Goal: Task Accomplishment & Management: Manage account settings

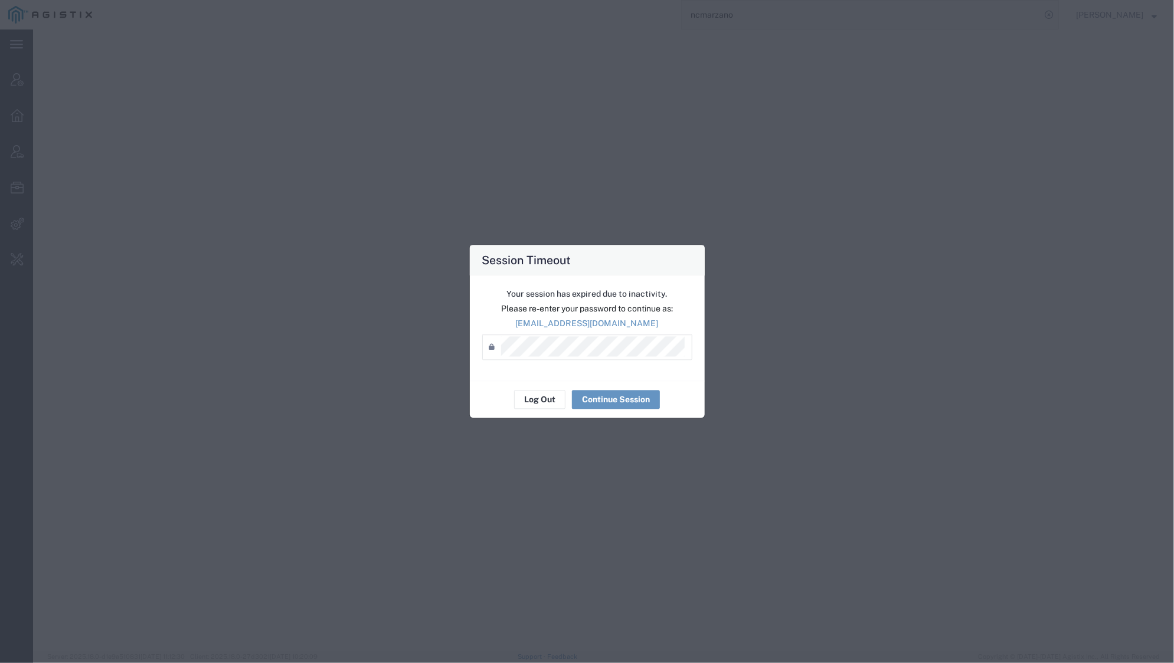
select select "LOCTMGR"
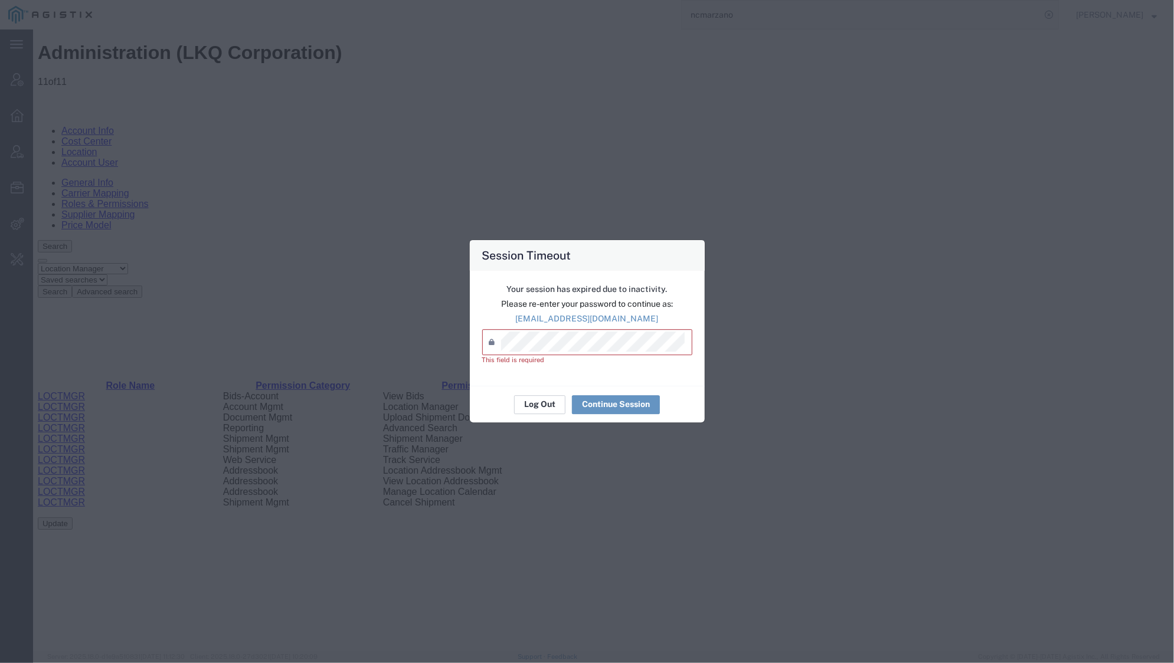
click at [543, 395] on button "Log Out" at bounding box center [539, 404] width 51 height 19
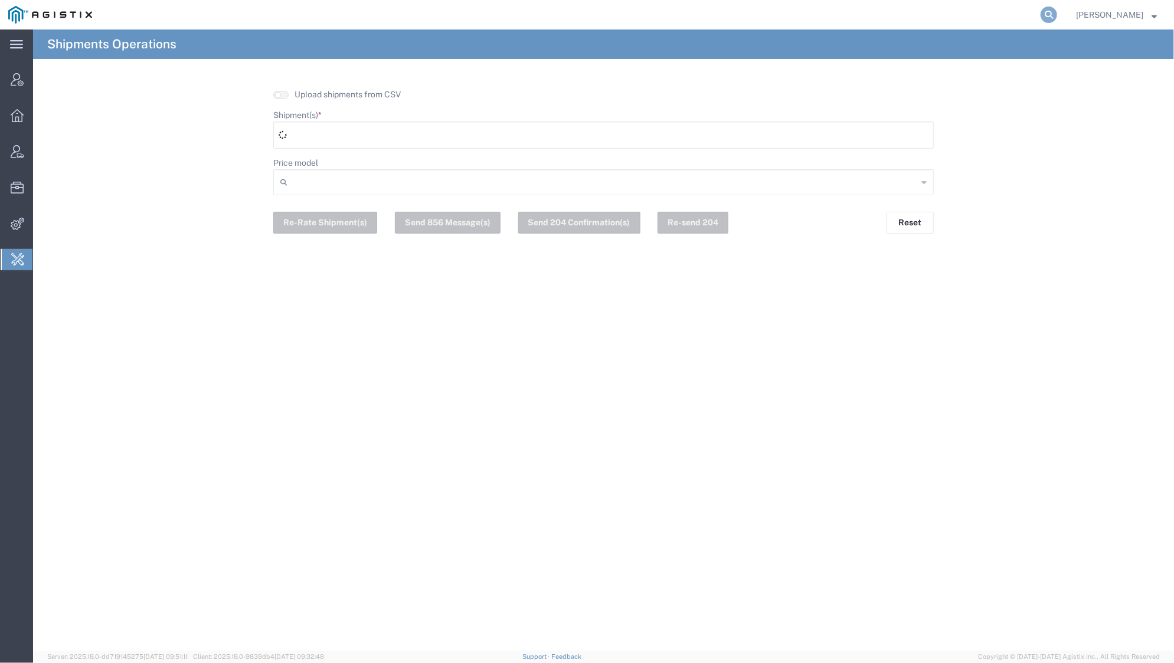
click at [1045, 12] on icon at bounding box center [1048, 14] width 17 height 17
type input "exelixis"
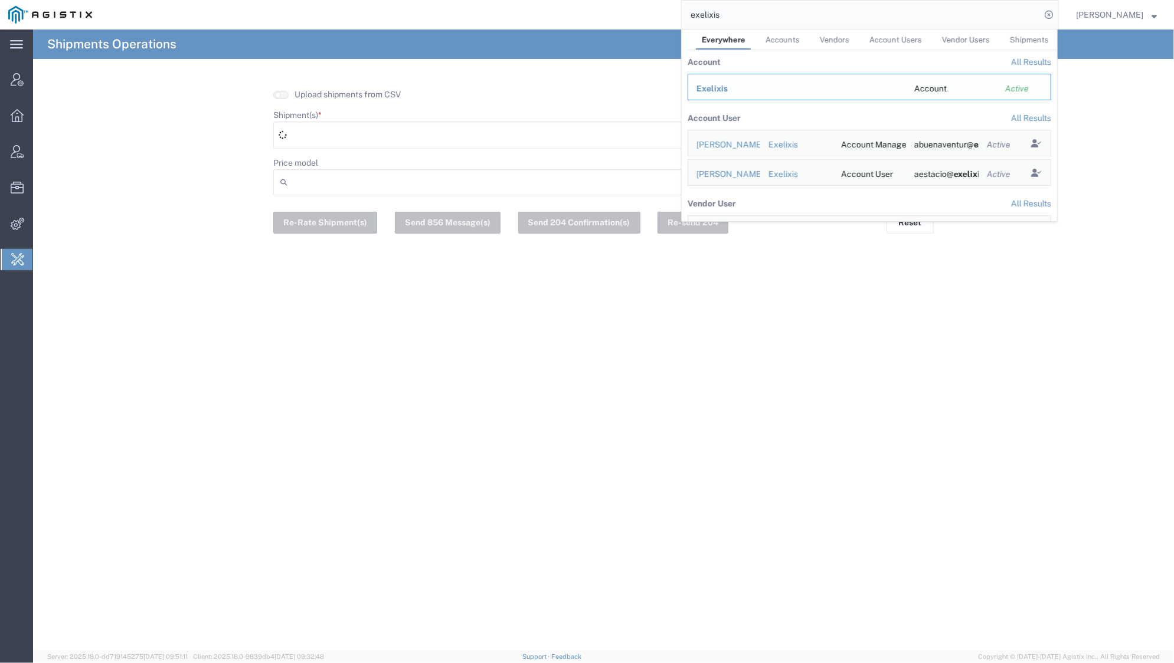
click at [700, 85] on span "Exelixis" at bounding box center [711, 88] width 31 height 9
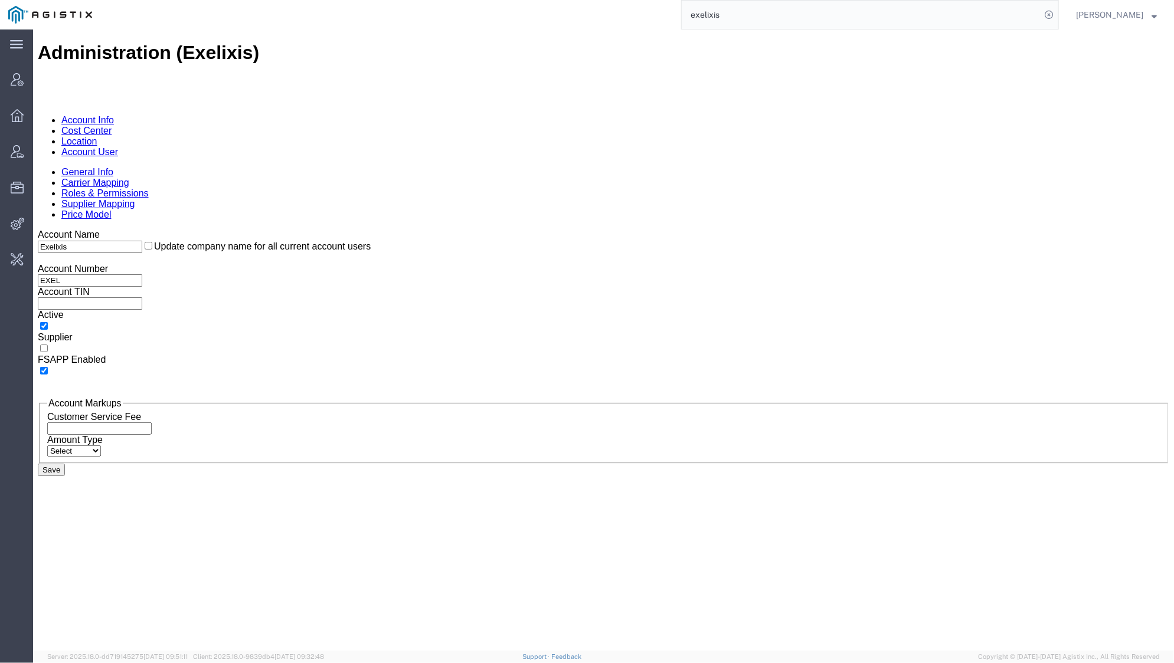
click at [117, 146] on link "Account User" at bounding box center [89, 151] width 57 height 10
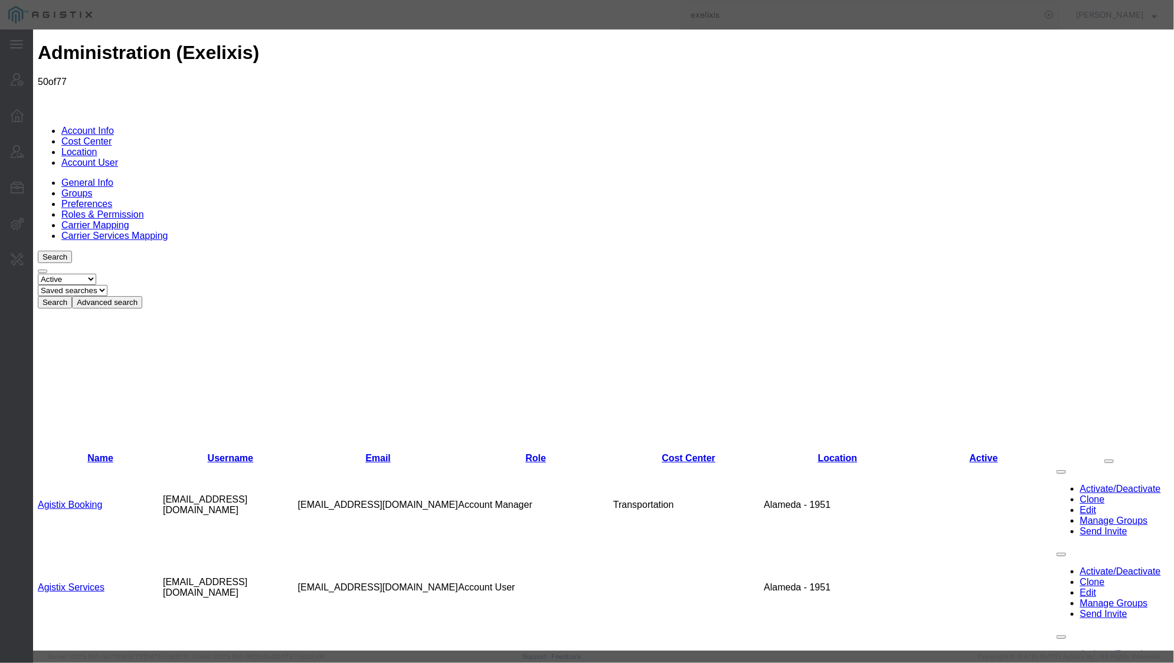
select select "COSTCENTER"
drag, startPoint x: 1102, startPoint y: 244, endPoint x: 907, endPoint y: 355, distance: 223.6
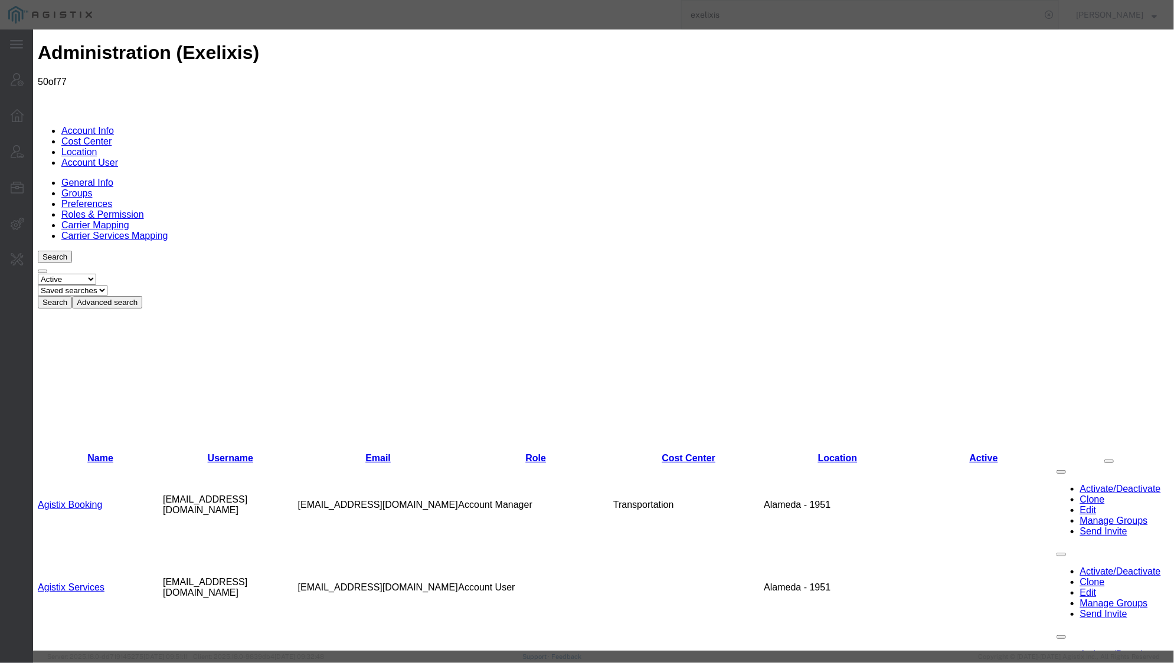
scroll to position [501, 0]
